Goal: Task Accomplishment & Management: Use online tool/utility

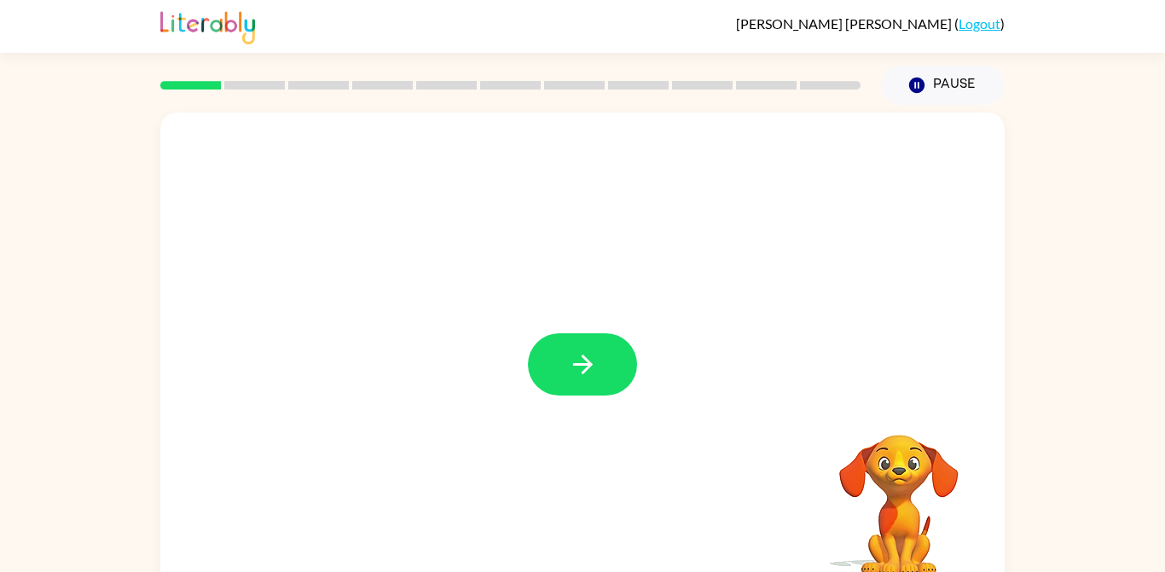
click at [622, 337] on div at bounding box center [582, 364] width 109 height 62
click at [573, 382] on button "button" at bounding box center [582, 364] width 109 height 62
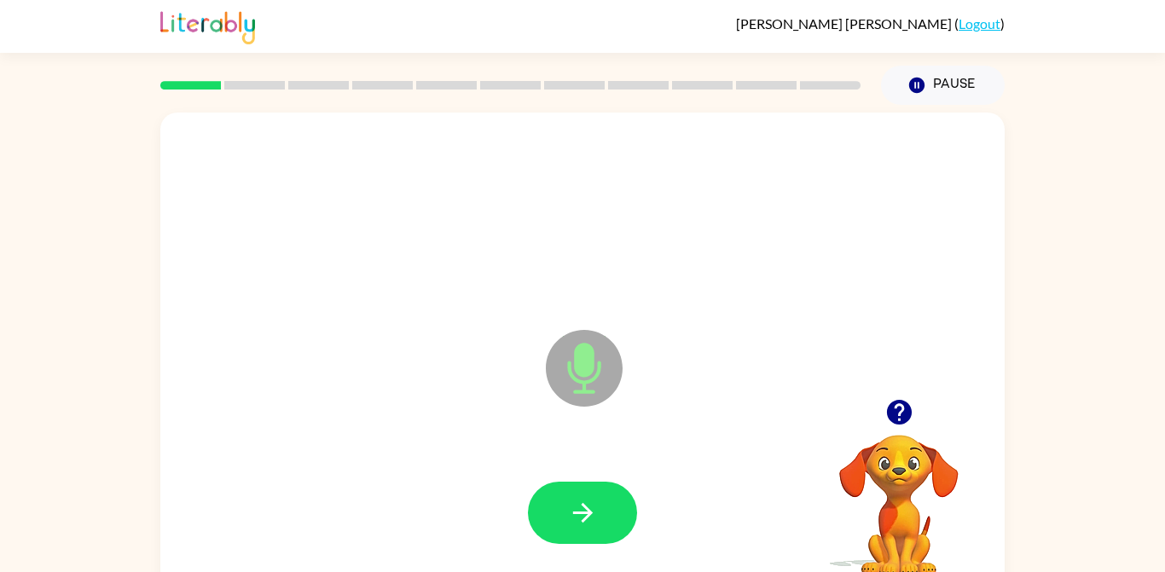
click at [604, 501] on button "button" at bounding box center [582, 513] width 109 height 62
click at [588, 508] on icon "button" at bounding box center [582, 513] width 20 height 20
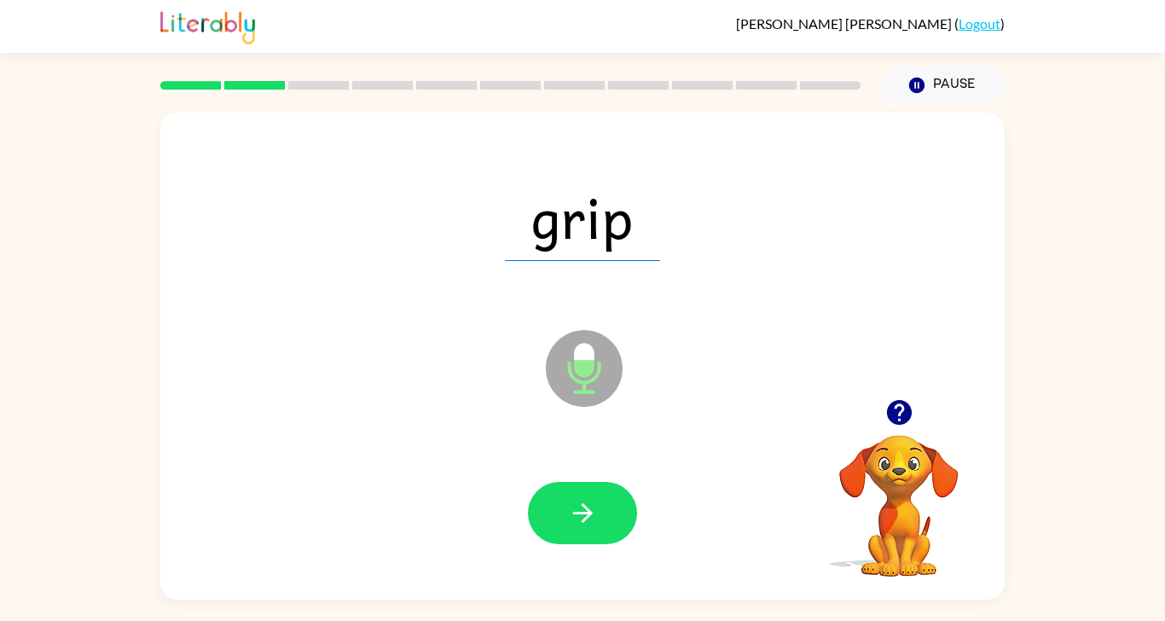
scroll to position [49, 0]
click at [555, 482] on button "button" at bounding box center [582, 513] width 109 height 62
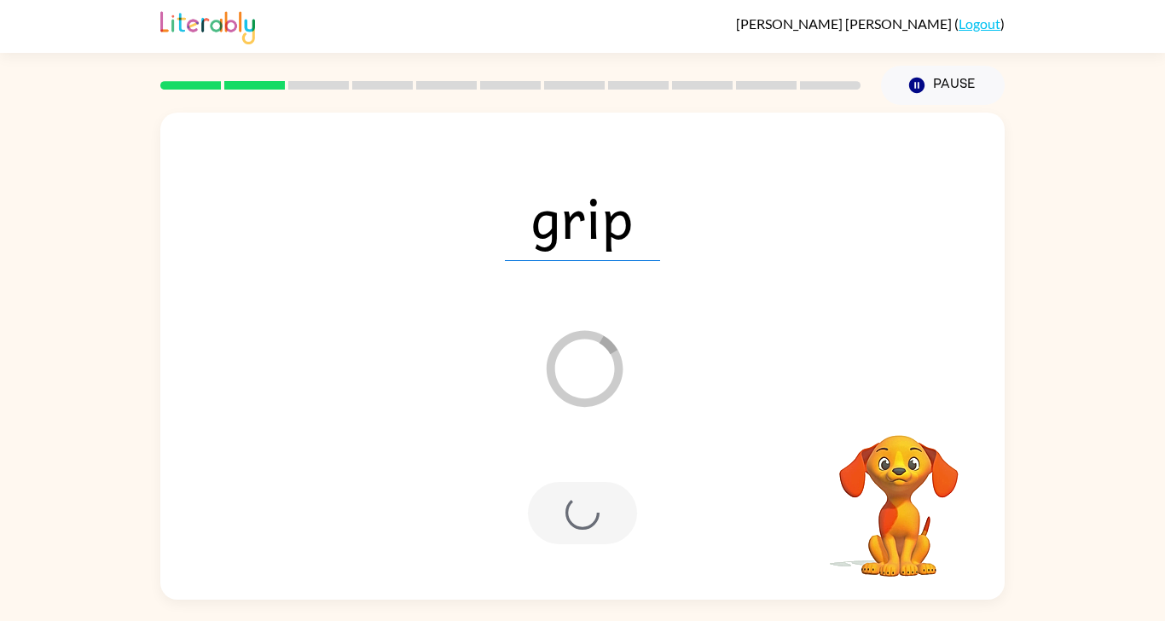
scroll to position [0, 0]
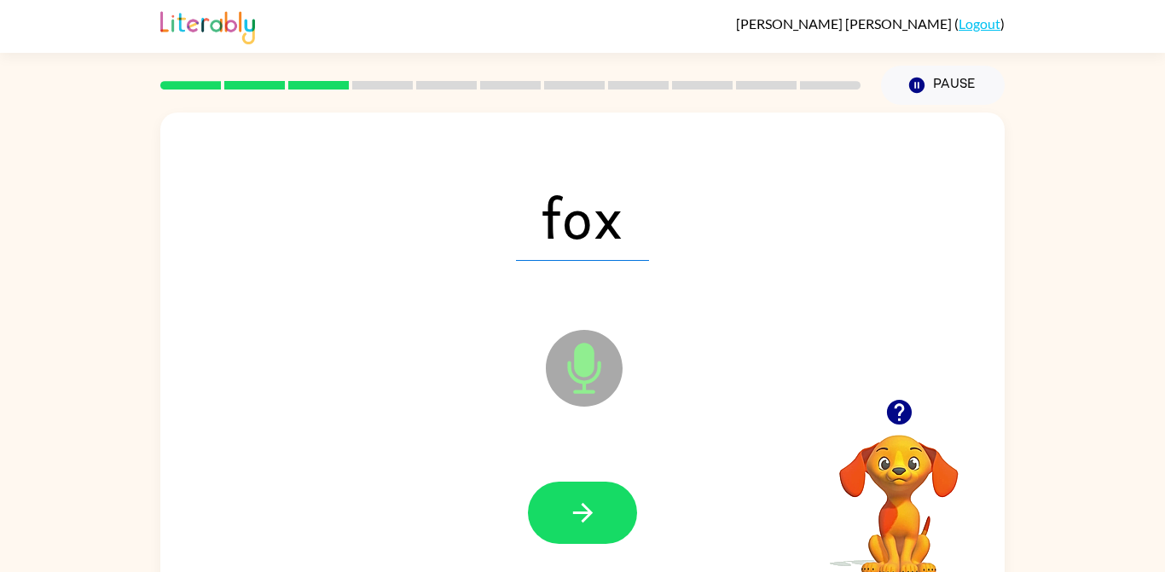
click at [568, 516] on icon "button" at bounding box center [583, 513] width 30 height 30
click at [589, 516] on icon "button" at bounding box center [582, 513] width 20 height 20
click at [562, 503] on button "button" at bounding box center [582, 513] width 109 height 62
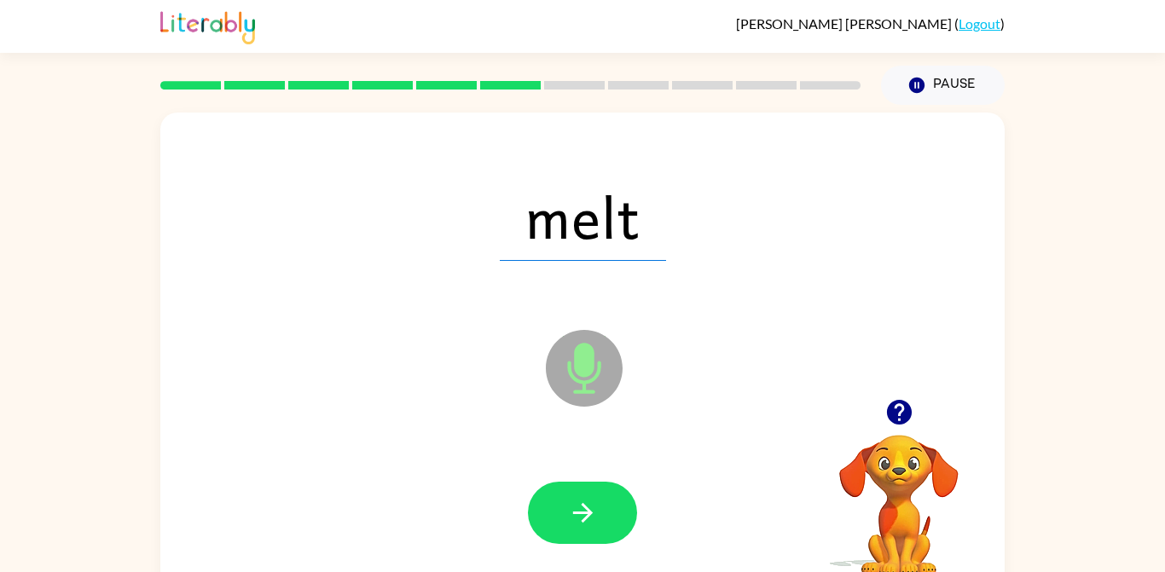
click at [564, 516] on button "button" at bounding box center [582, 513] width 109 height 62
click at [558, 527] on button "button" at bounding box center [582, 513] width 109 height 62
click at [557, 502] on button "button" at bounding box center [582, 513] width 109 height 62
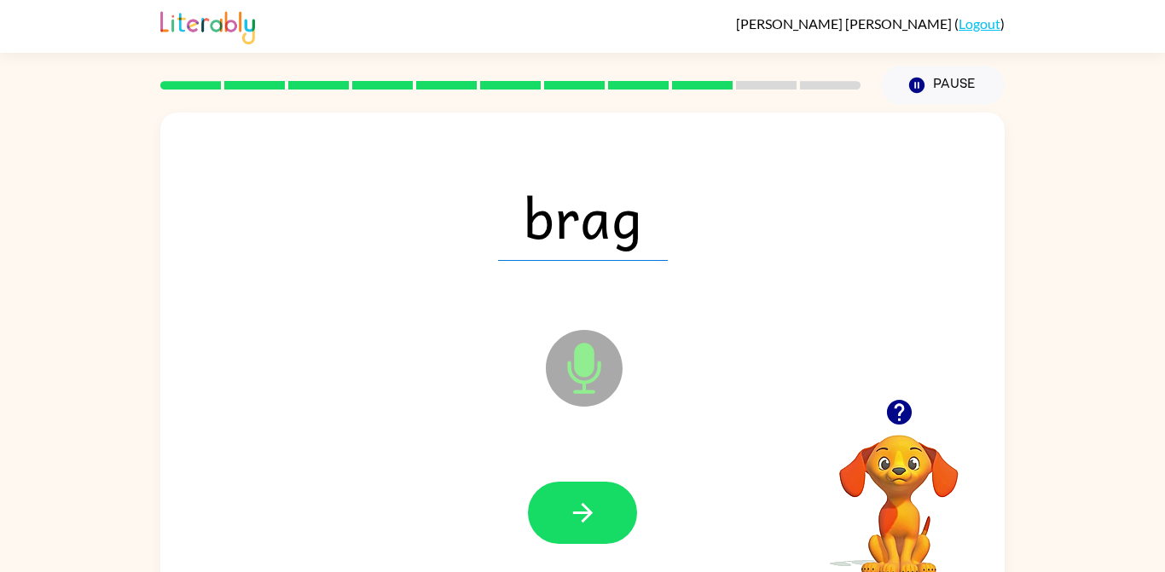
click at [545, 511] on button "button" at bounding box center [582, 513] width 109 height 62
click at [588, 536] on button "button" at bounding box center [582, 513] width 109 height 62
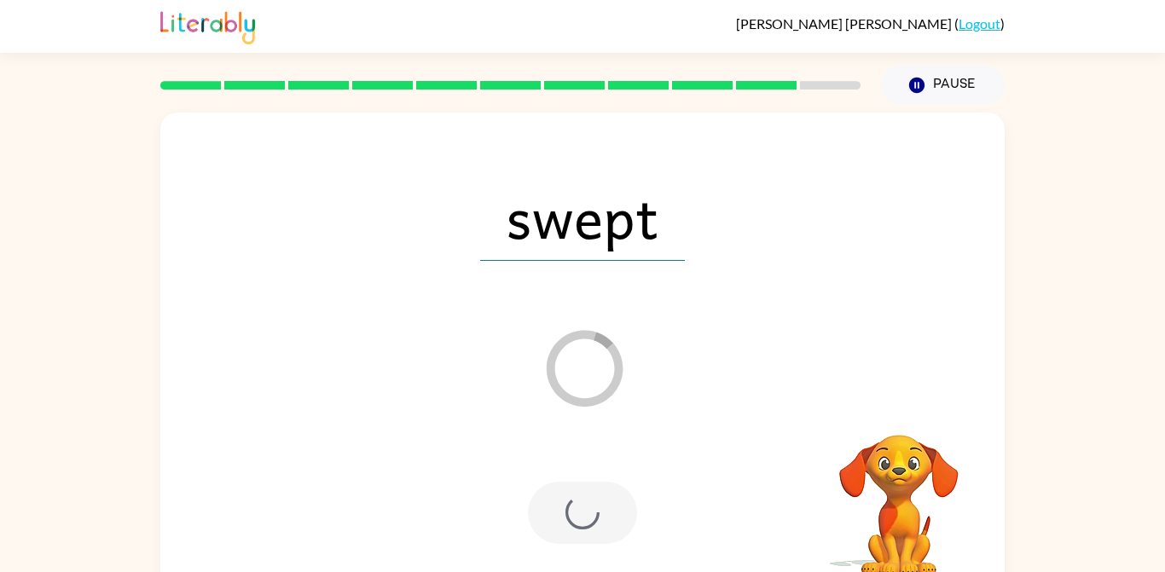
click at [575, 515] on div at bounding box center [582, 513] width 109 height 62
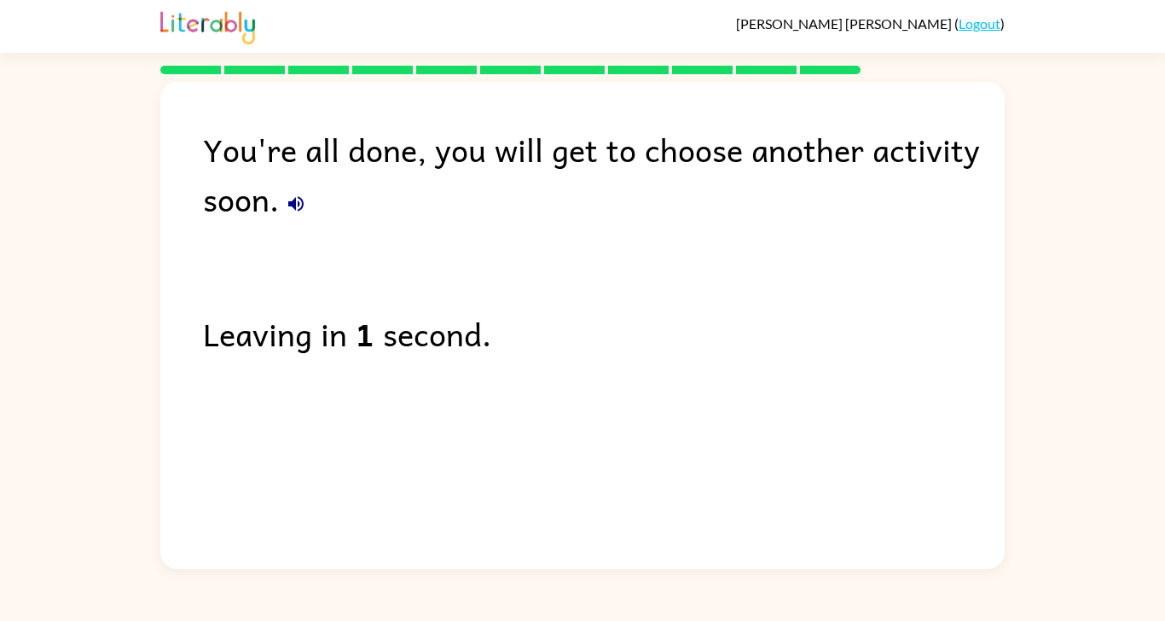
scroll to position [42, 0]
